Goal: Task Accomplishment & Management: Complete application form

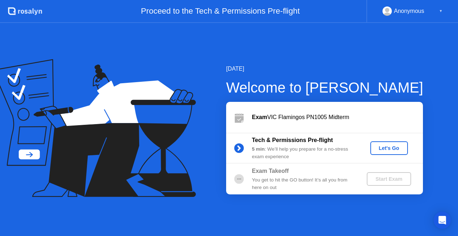
click at [384, 143] on button "Let's Go" at bounding box center [390, 148] width 38 height 14
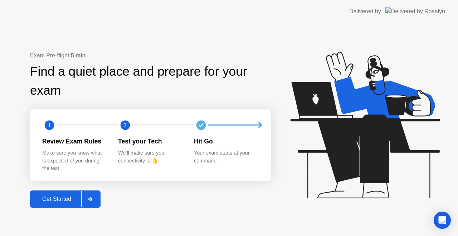
click at [87, 200] on div at bounding box center [89, 199] width 17 height 16
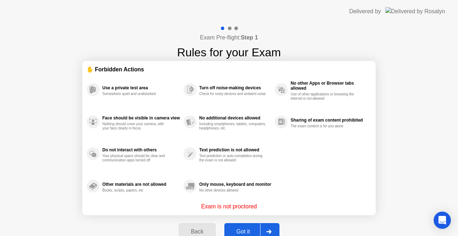
click at [264, 228] on div at bounding box center [268, 231] width 17 height 16
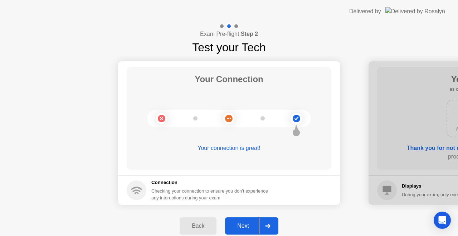
click at [262, 225] on div at bounding box center [267, 225] width 17 height 16
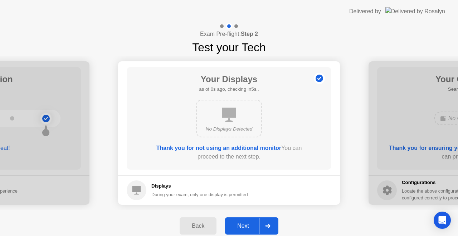
click at [262, 225] on div at bounding box center [267, 225] width 17 height 16
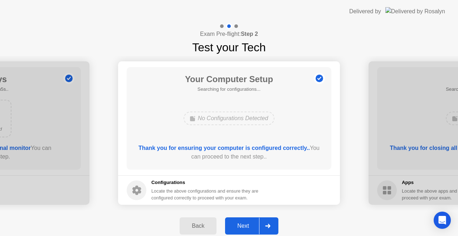
click at [262, 225] on div at bounding box center [267, 225] width 17 height 16
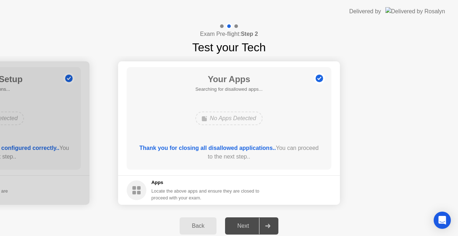
click at [262, 225] on div at bounding box center [267, 225] width 17 height 16
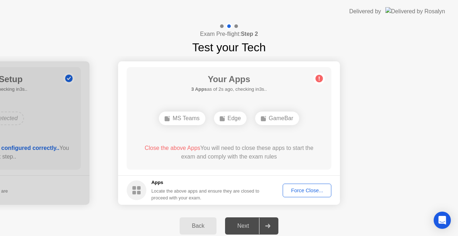
click at [306, 189] on div "Force Close..." at bounding box center [307, 190] width 44 height 6
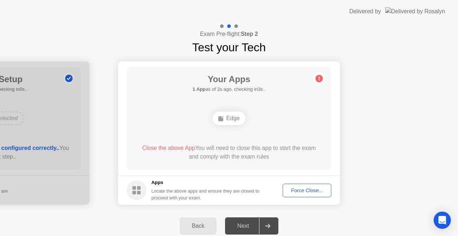
click at [304, 190] on div "Force Close..." at bounding box center [307, 190] width 44 height 6
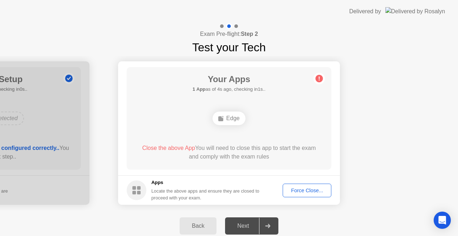
click at [297, 189] on div "Force Close..." at bounding box center [307, 190] width 44 height 6
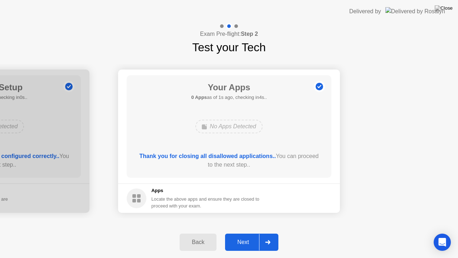
click at [271, 235] on div at bounding box center [267, 242] width 17 height 16
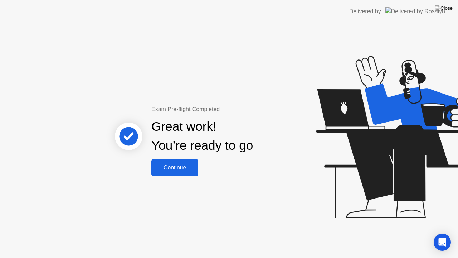
click at [170, 168] on div "Continue" at bounding box center [175, 167] width 43 height 6
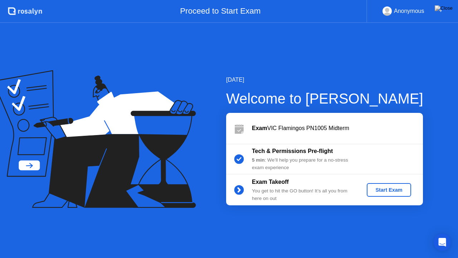
click at [387, 193] on div "Start Exam" at bounding box center [389, 190] width 38 height 6
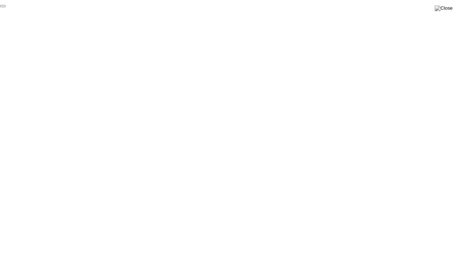
click at [6, 7] on button "End Proctoring Session" at bounding box center [3, 6] width 6 height 2
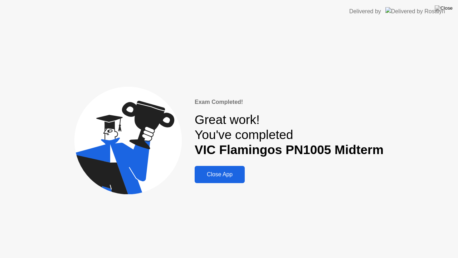
click at [222, 174] on div "Close App" at bounding box center [220, 174] width 46 height 6
